Goal: Task Accomplishment & Management: Use online tool/utility

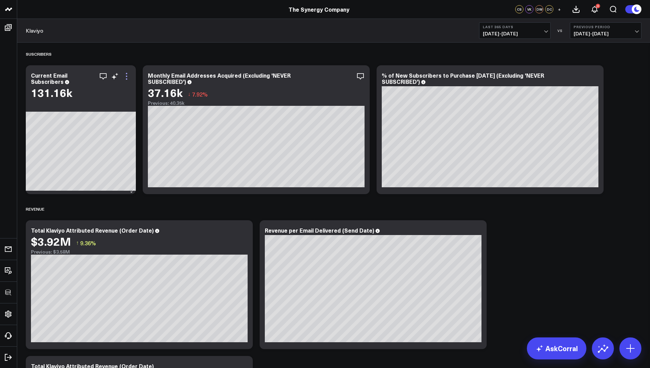
click at [128, 76] on icon at bounding box center [126, 76] width 8 height 8
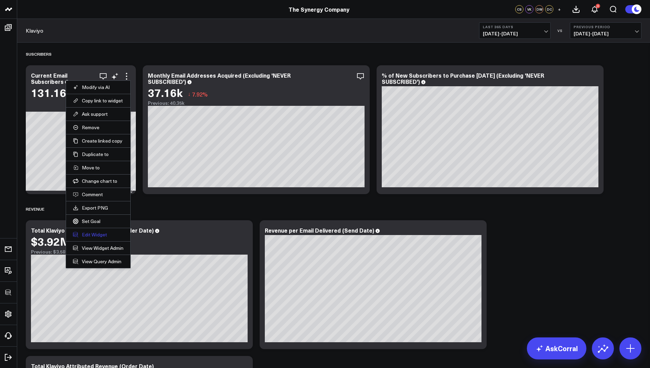
click at [92, 232] on button "Edit Widget" at bounding box center [98, 235] width 51 height 6
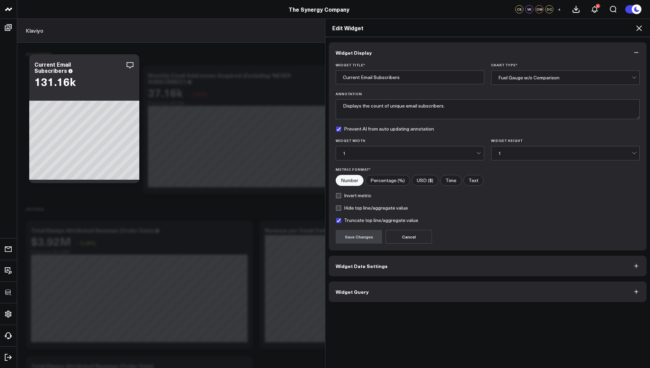
click at [352, 293] on span "Widget Query" at bounding box center [352, 292] width 33 height 6
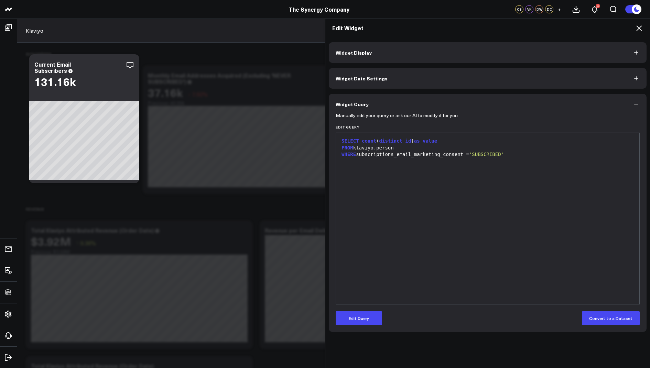
click at [639, 28] on icon at bounding box center [639, 28] width 6 height 6
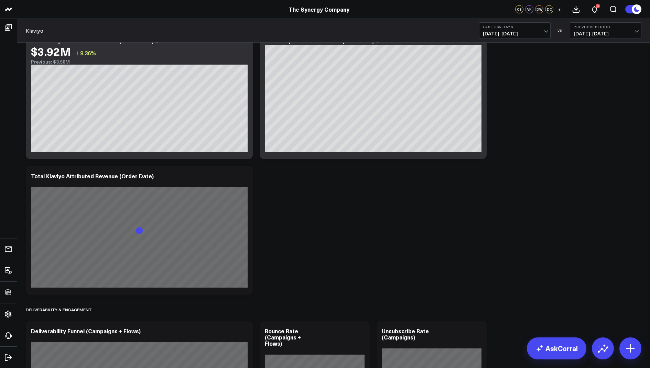
scroll to position [351, 0]
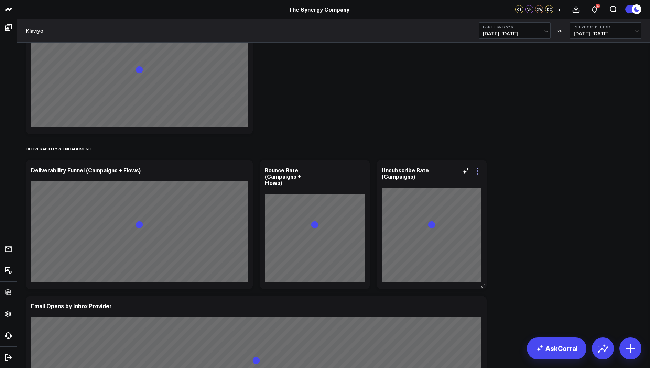
click at [476, 172] on icon at bounding box center [477, 171] width 8 height 8
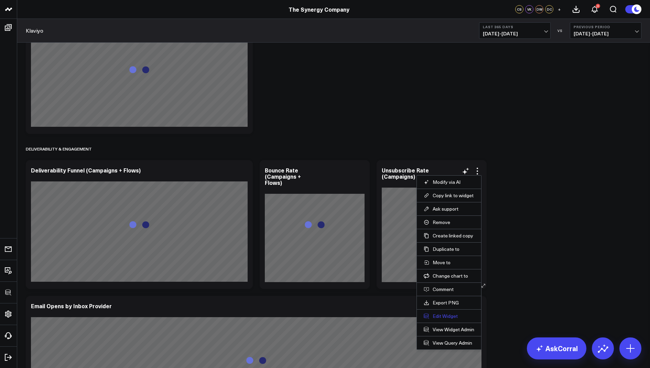
click at [440, 316] on button "Edit Widget" at bounding box center [449, 316] width 51 height 6
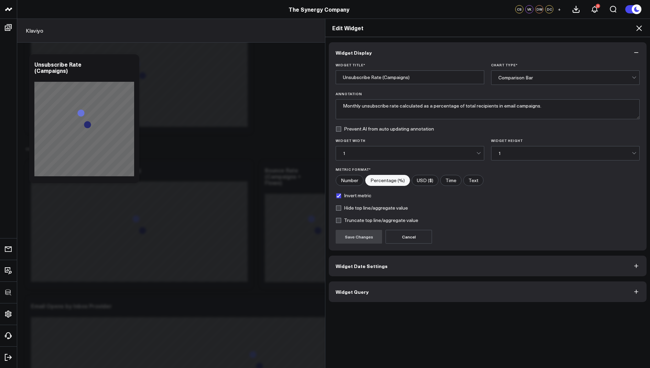
click at [375, 293] on button "Widget Query" at bounding box center [488, 292] width 318 height 21
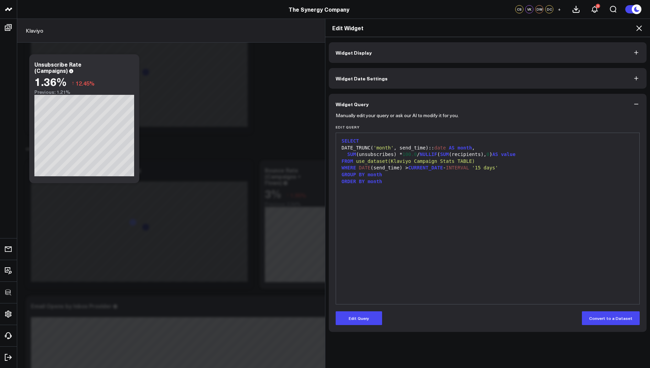
click at [636, 26] on icon at bounding box center [639, 28] width 6 height 6
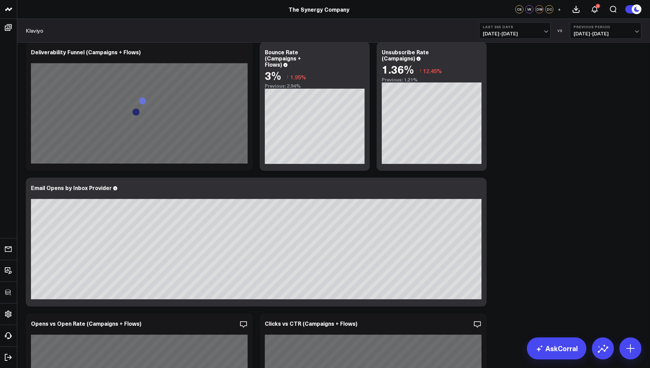
scroll to position [255, 0]
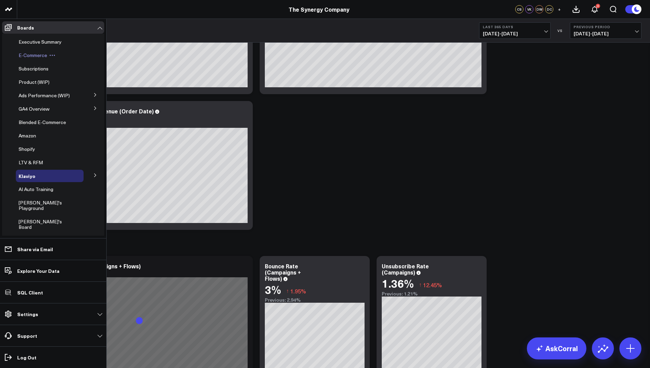
click at [34, 57] on span "E-Commerce" at bounding box center [33, 55] width 29 height 7
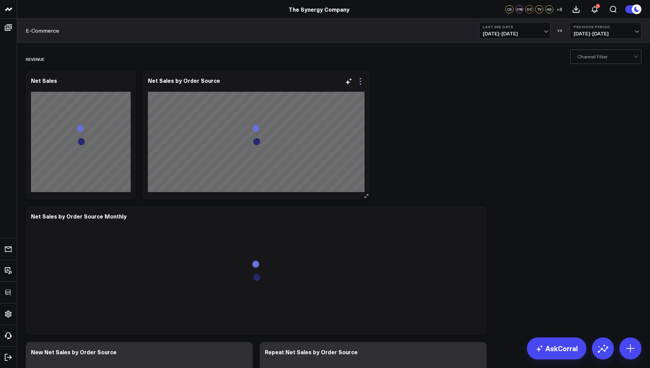
click at [360, 85] on icon at bounding box center [360, 81] width 8 height 8
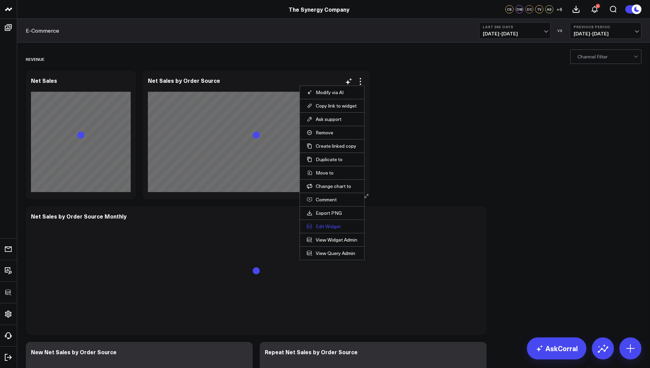
click at [329, 224] on button "Edit Widget" at bounding box center [332, 227] width 51 height 6
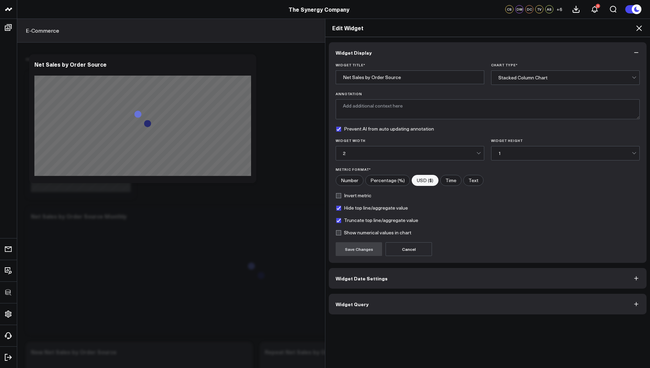
click at [358, 304] on span "Widget Query" at bounding box center [352, 305] width 33 height 6
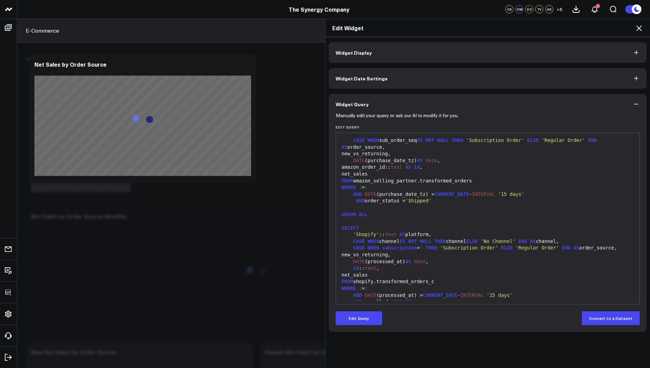
scroll to position [115, 0]
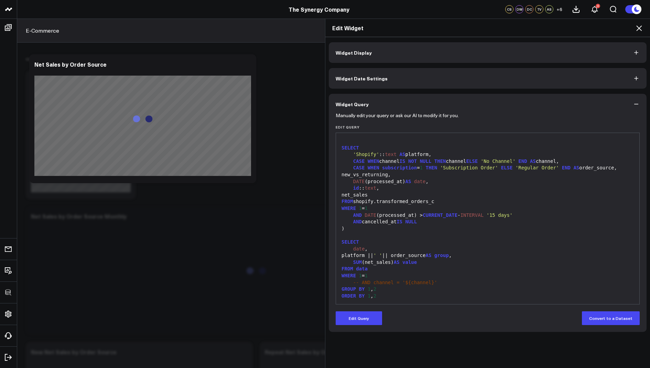
click at [639, 28] on icon at bounding box center [639, 28] width 8 height 8
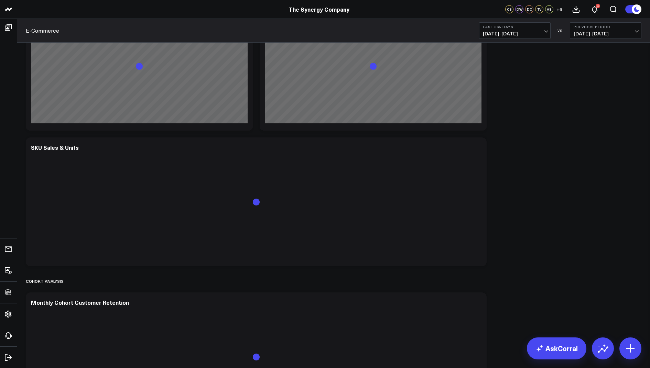
scroll to position [1509, 0]
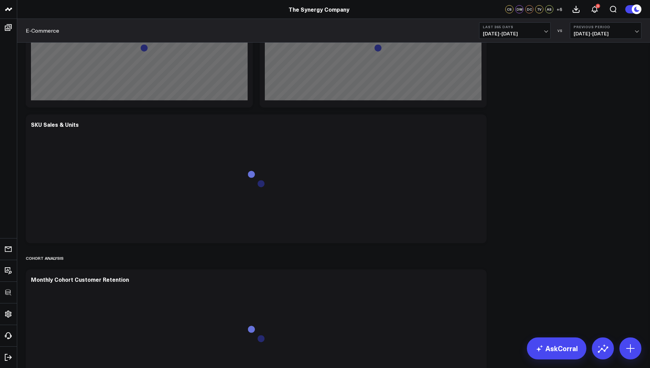
click at [504, 27] on b "Last 365 Days" at bounding box center [515, 27] width 64 height 4
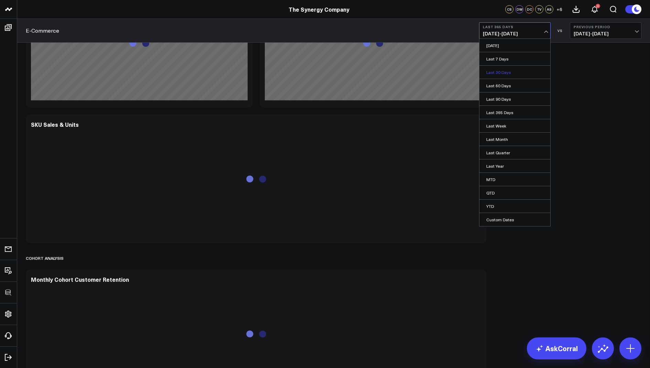
click at [497, 71] on link "Last 30 Days" at bounding box center [515, 72] width 71 height 13
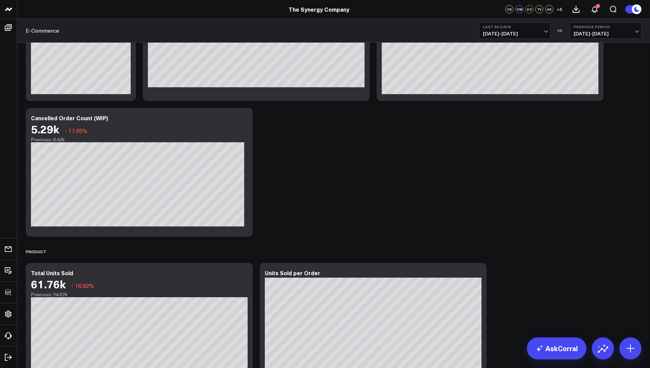
scroll to position [762, 0]
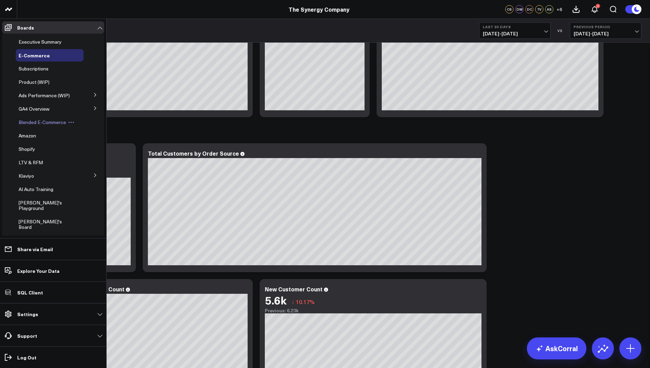
click at [43, 123] on span "Blended E-Commerce" at bounding box center [42, 122] width 47 height 7
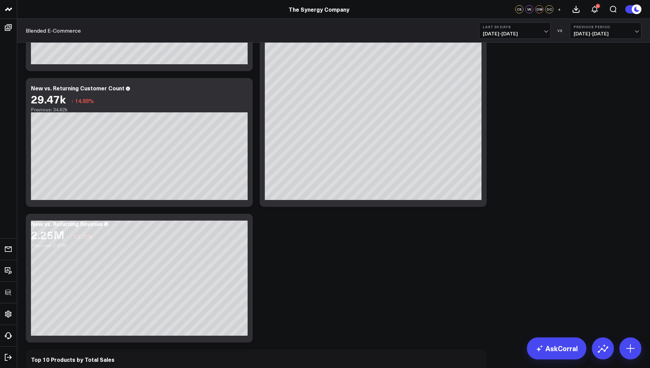
scroll to position [699, 0]
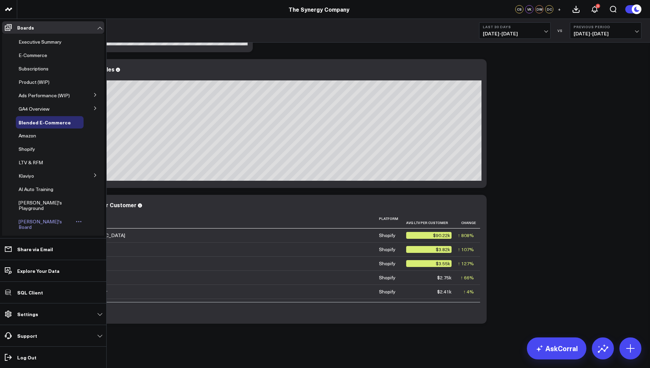
click at [35, 218] on span "[PERSON_NAME]'s Board" at bounding box center [40, 224] width 43 height 12
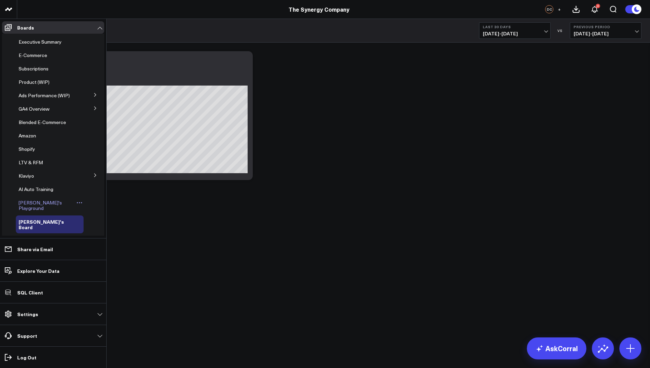
click at [42, 204] on span "[PERSON_NAME]'s Playground" at bounding box center [40, 206] width 43 height 12
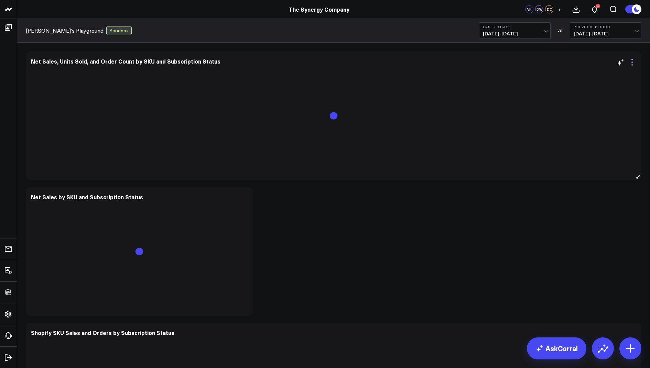
click at [633, 63] on icon at bounding box center [632, 62] width 8 height 8
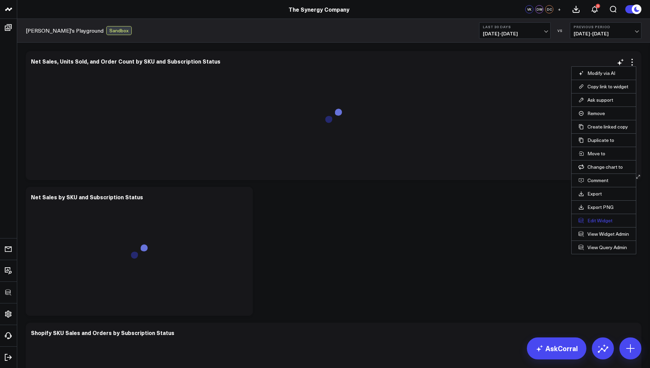
click at [593, 218] on button "Edit Widget" at bounding box center [604, 221] width 51 height 6
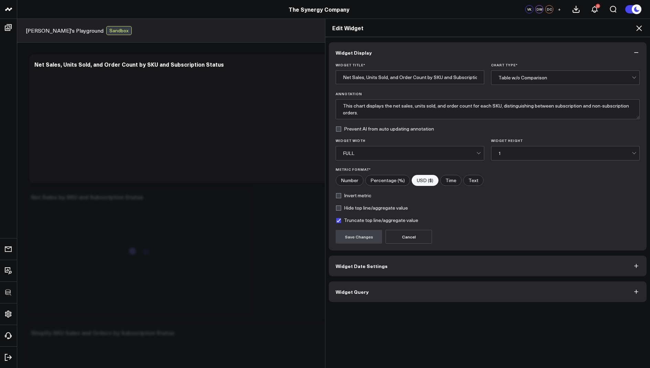
click at [360, 294] on button "Widget Query" at bounding box center [488, 292] width 318 height 21
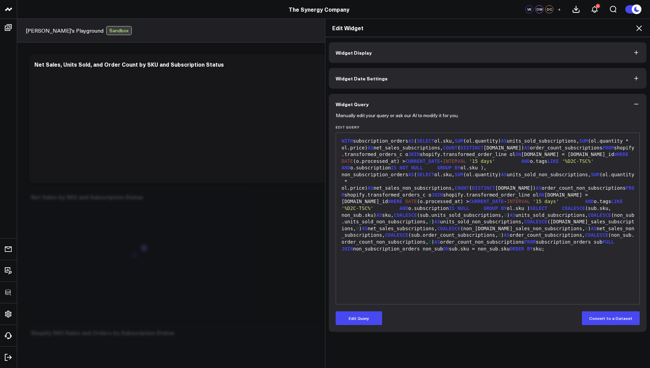
click at [638, 27] on icon at bounding box center [639, 28] width 8 height 8
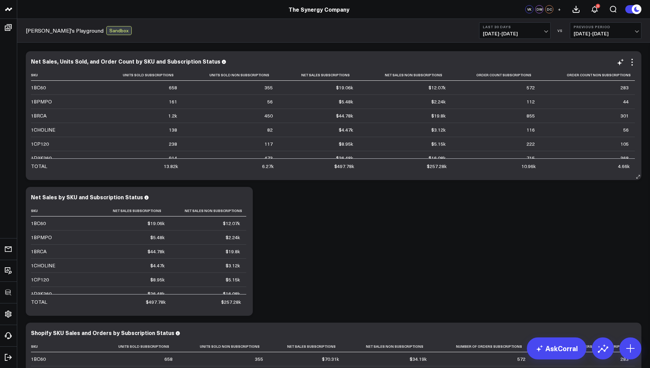
click at [628, 63] on div "Modify via AI Copy link to widget Ask support Remove Create linked copy Executi…" at bounding box center [627, 62] width 20 height 8
click at [630, 62] on icon at bounding box center [632, 62] width 8 height 8
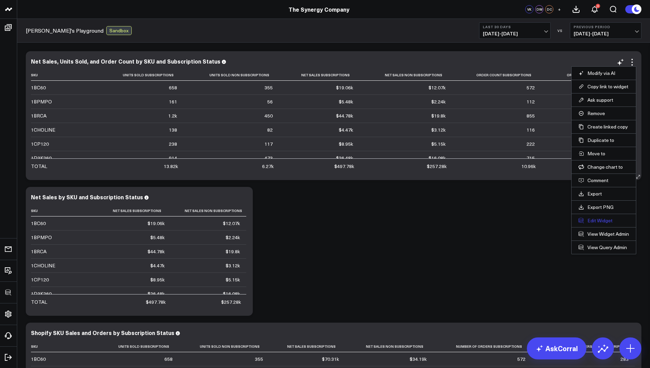
click at [599, 219] on button "Edit Widget" at bounding box center [604, 221] width 51 height 6
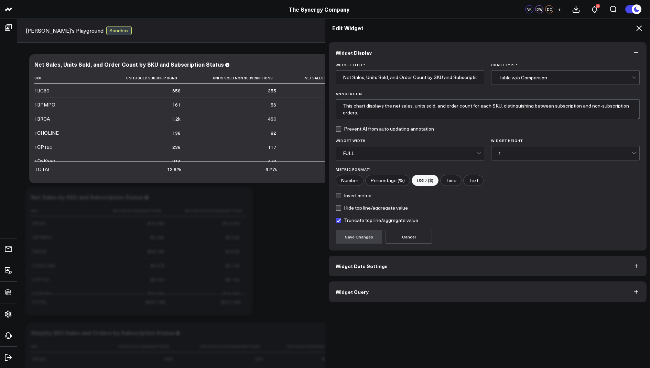
click at [414, 289] on button "Widget Query" at bounding box center [488, 292] width 318 height 21
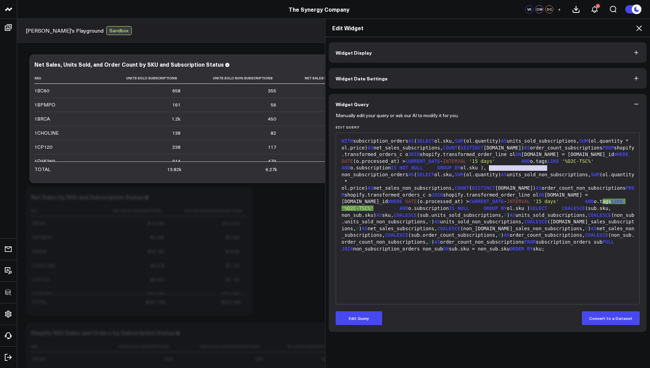
drag, startPoint x: 546, startPoint y: 167, endPoint x: 484, endPoint y: 170, distance: 62.3
click at [484, 170] on div "WITH subscription_orders AS ( SELECT ol.sku, SUM (ol.quantity) AS units_sold_su…" at bounding box center [488, 195] width 297 height 115
click at [463, 300] on div "WITH subscription_orders AS ( SELECT ol.sku, SUM (ol.quantity) AS units_sold_su…" at bounding box center [488, 219] width 297 height 164
click at [638, 28] on icon at bounding box center [639, 28] width 8 height 8
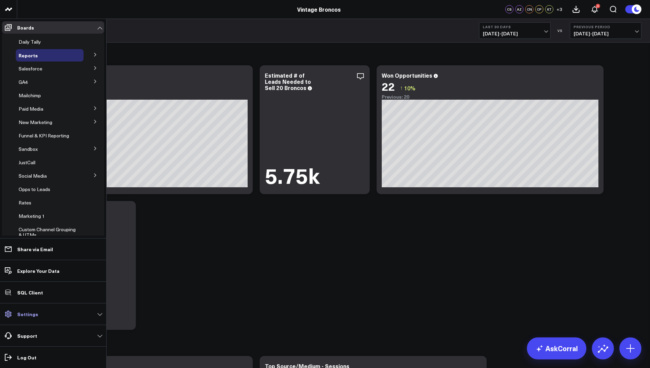
click at [40, 315] on link "Settings" at bounding box center [53, 314] width 102 height 12
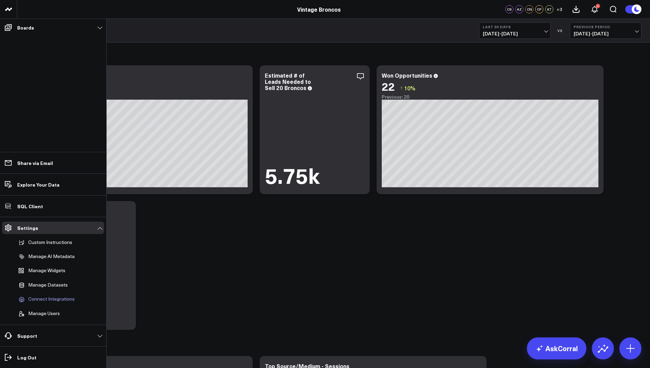
click at [44, 299] on span "Connect Integrations" at bounding box center [51, 300] width 46 height 6
